Goal: Information Seeking & Learning: Learn about a topic

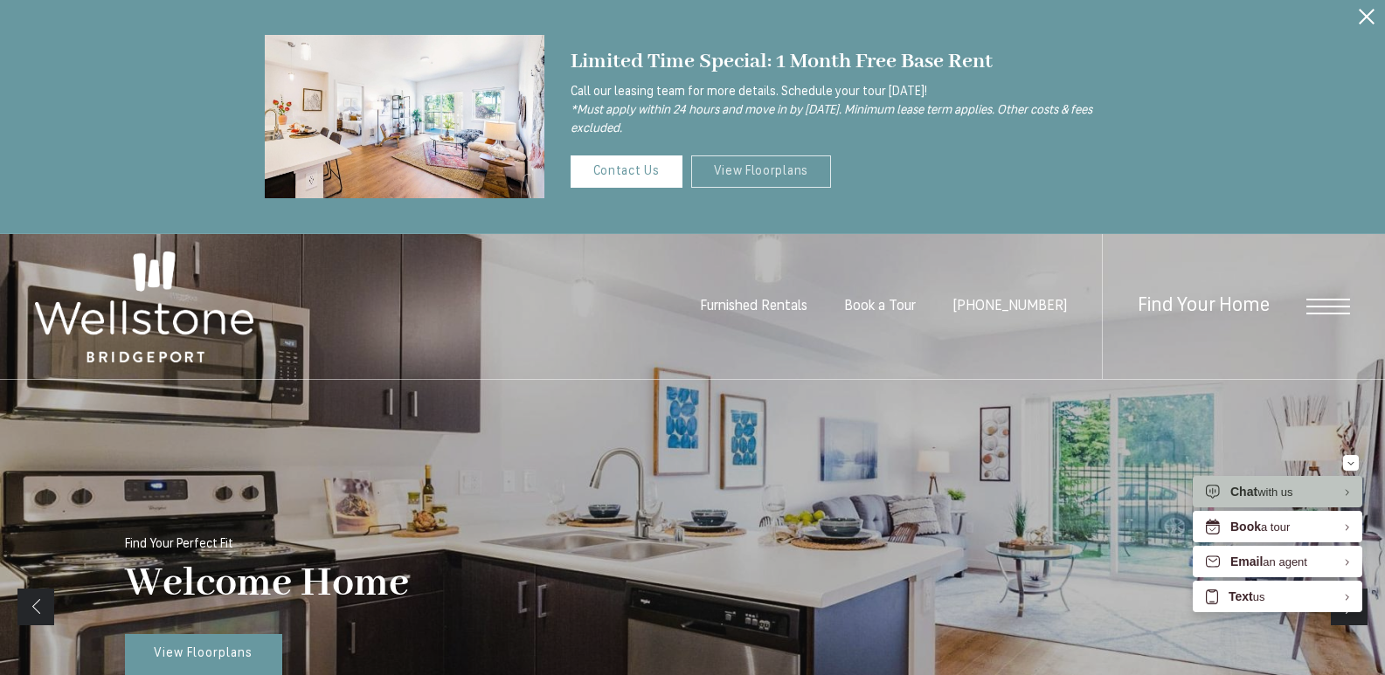
click at [748, 170] on link "View Floorplans" at bounding box center [761, 171] width 141 height 32
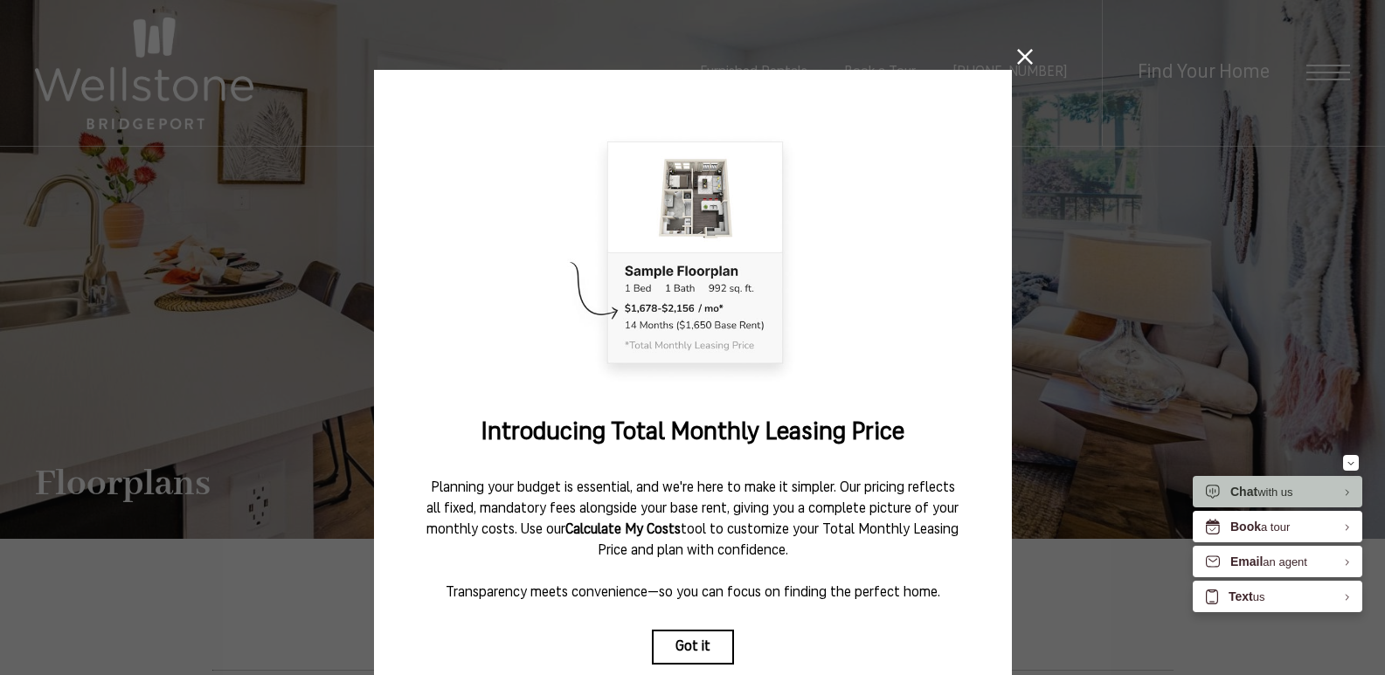
scroll to position [125, 0]
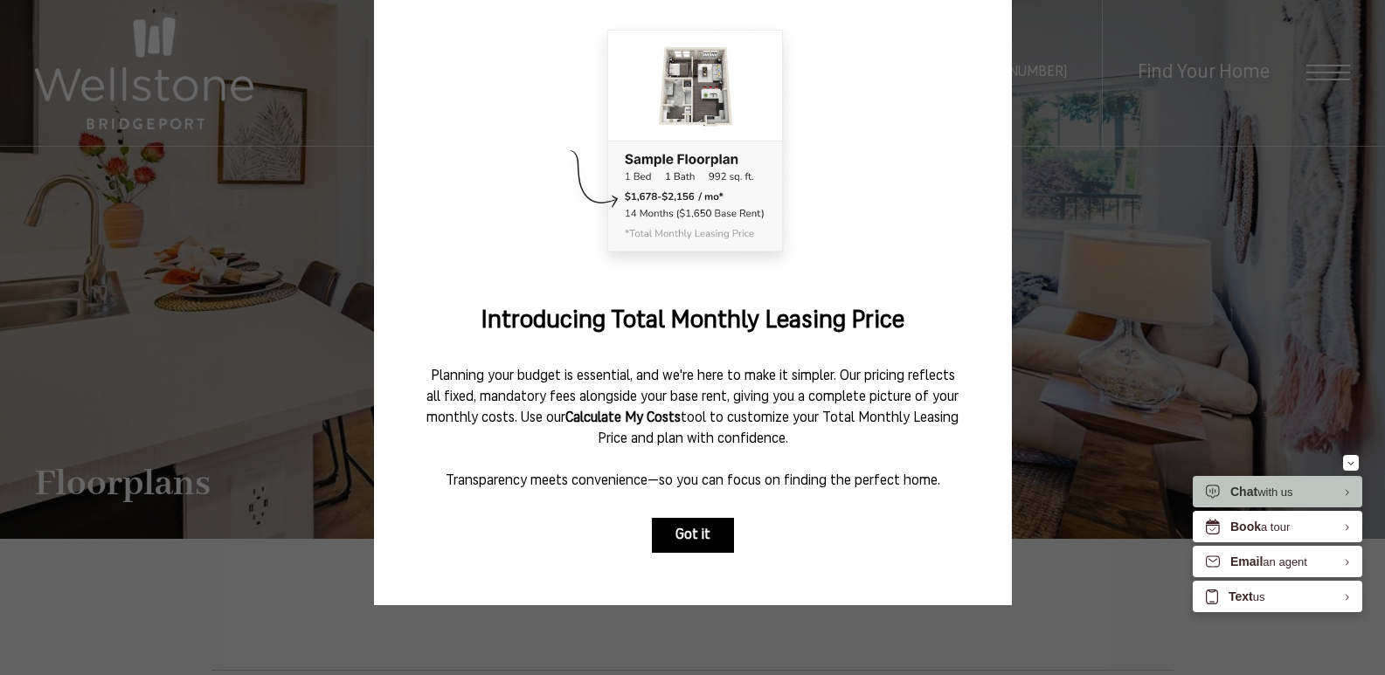
click at [683, 518] on button "Got it" at bounding box center [693, 535] width 82 height 35
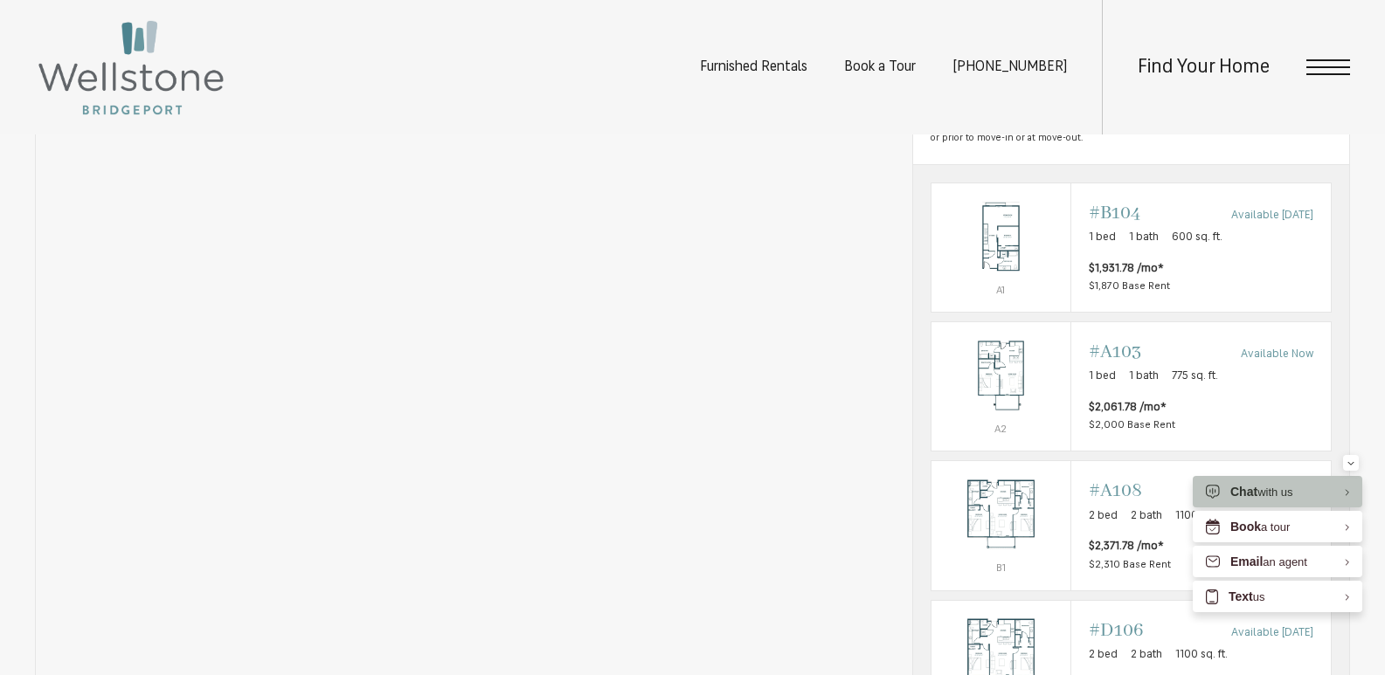
scroll to position [1398, 0]
